Goal: Obtain resource: Obtain resource

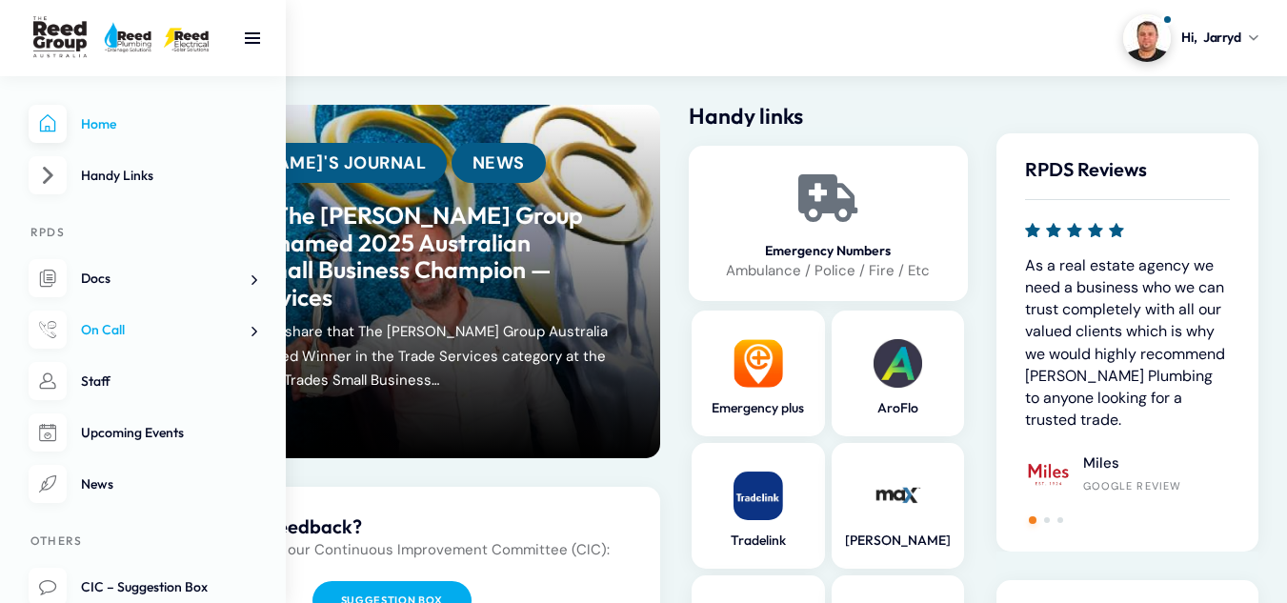
click at [253, 331] on span at bounding box center [247, 331] width 20 height 20
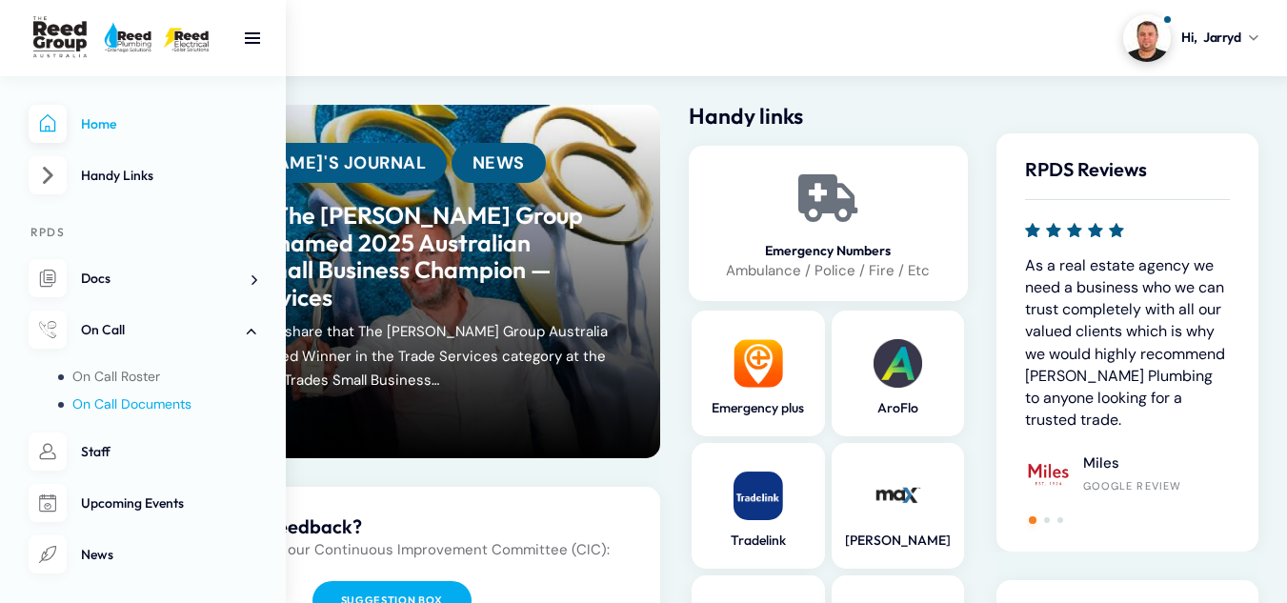
click at [175, 403] on span "On Call Documents" at bounding box center [131, 403] width 119 height 17
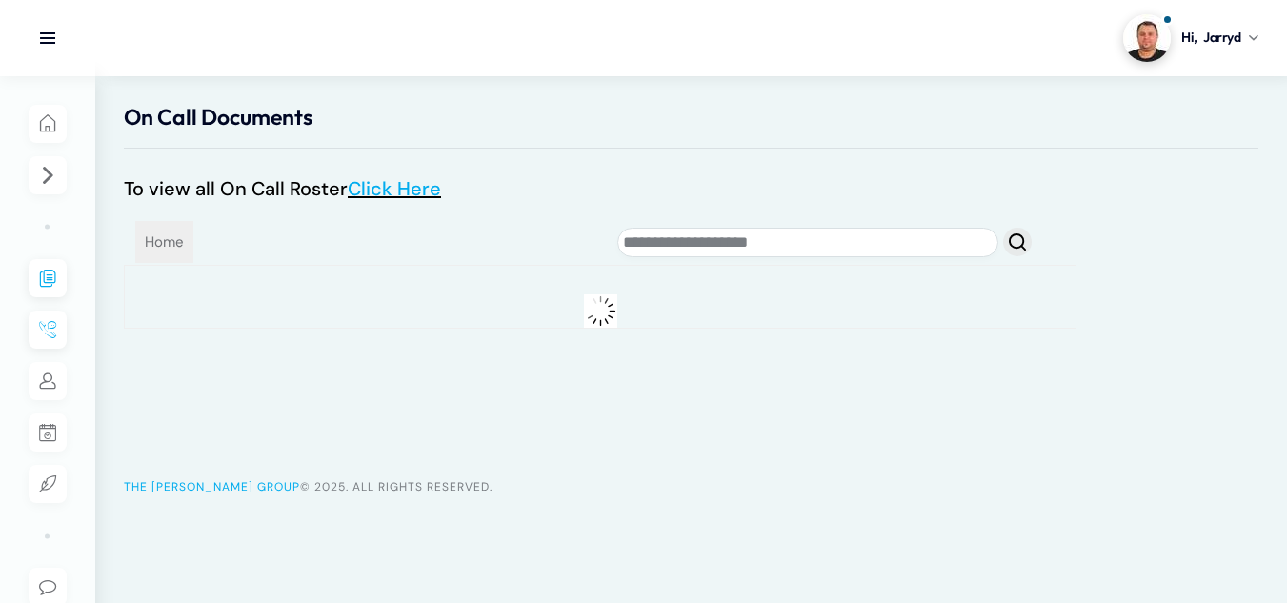
click at [542, 241] on div at bounding box center [618, 242] width 827 height 39
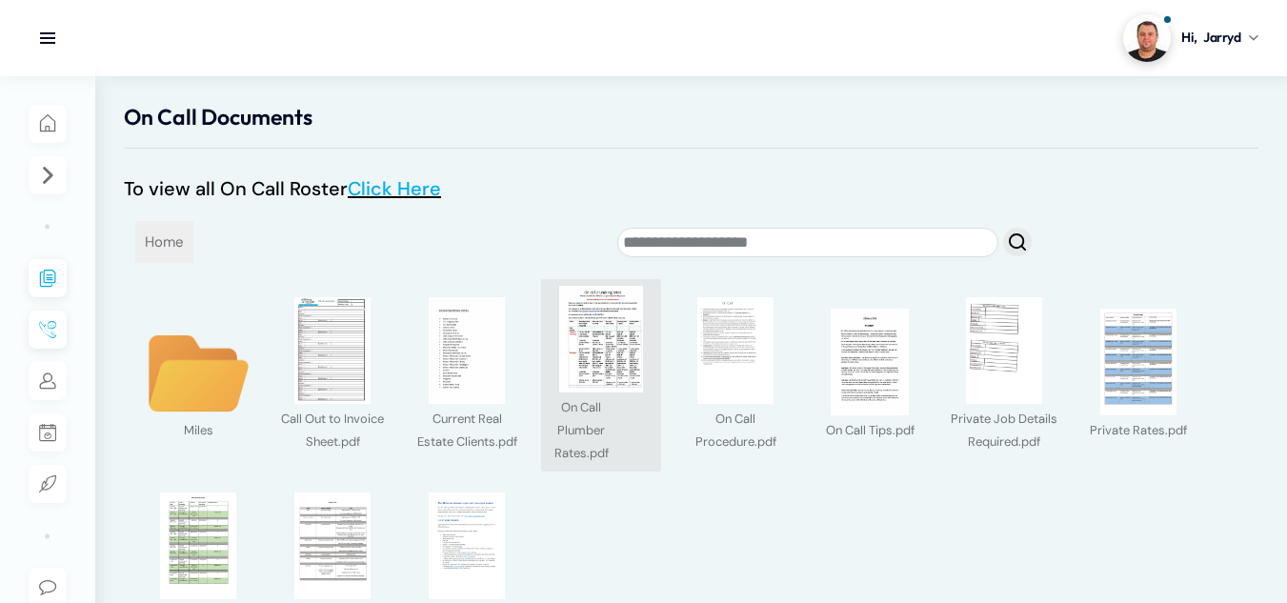
click at [584, 328] on img at bounding box center [601, 339] width 107 height 107
click at [0, 0] on div at bounding box center [0, 0] width 0 height 0
